Goal: Navigation & Orientation: Find specific page/section

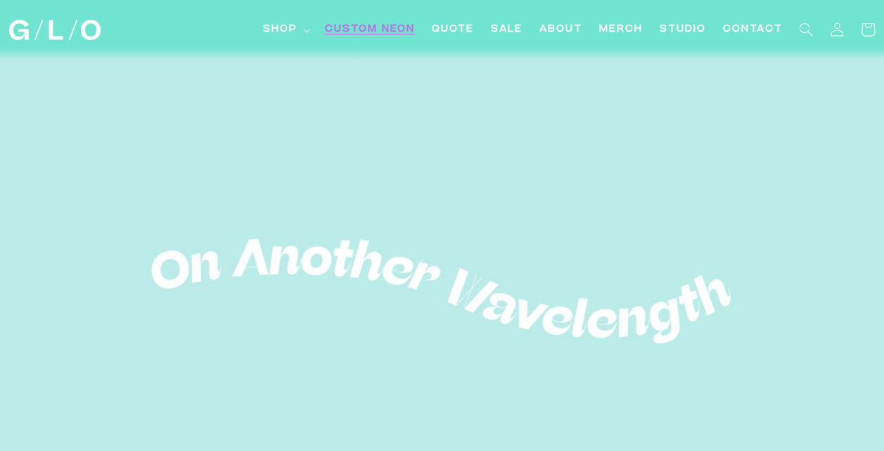
click at [385, 44] on link "Custom Neon" at bounding box center [369, 30] width 107 height 32
click at [392, 22] on link "Custom Neon" at bounding box center [369, 30] width 107 height 32
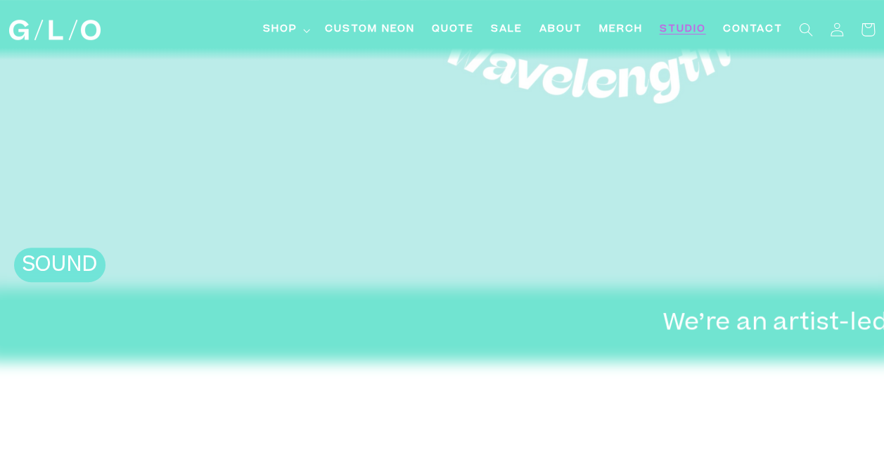
scroll to position [70, 0]
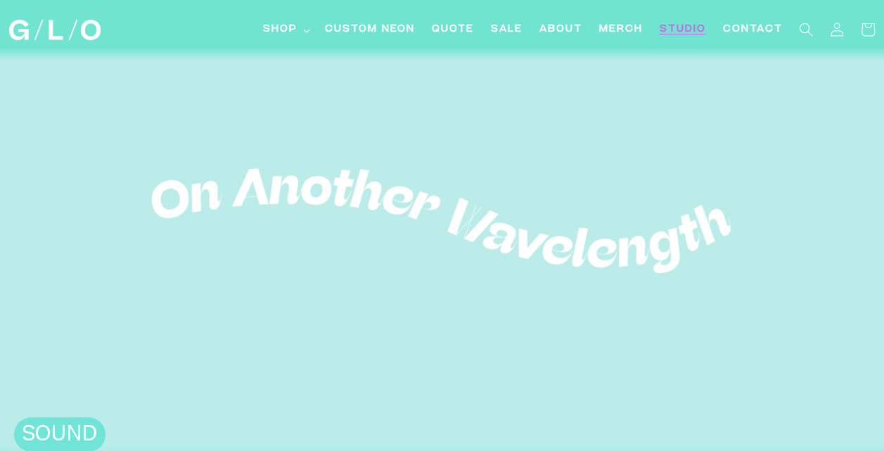
click at [695, 34] on span "Studio" at bounding box center [682, 30] width 46 height 15
